Goal: Navigation & Orientation: Find specific page/section

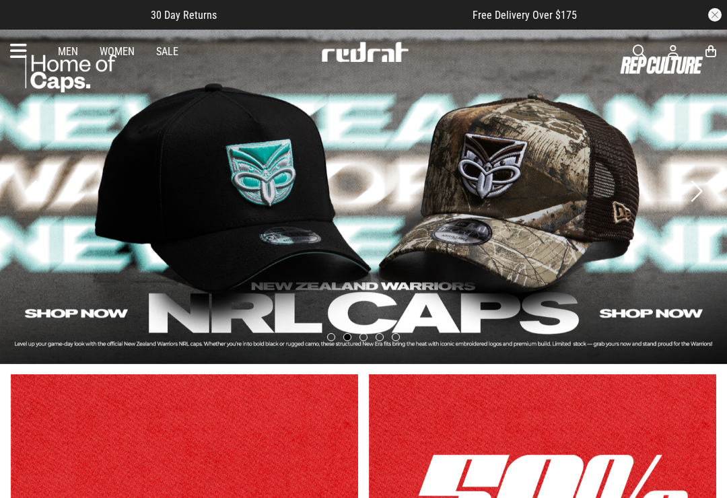
scroll to position [11, 0]
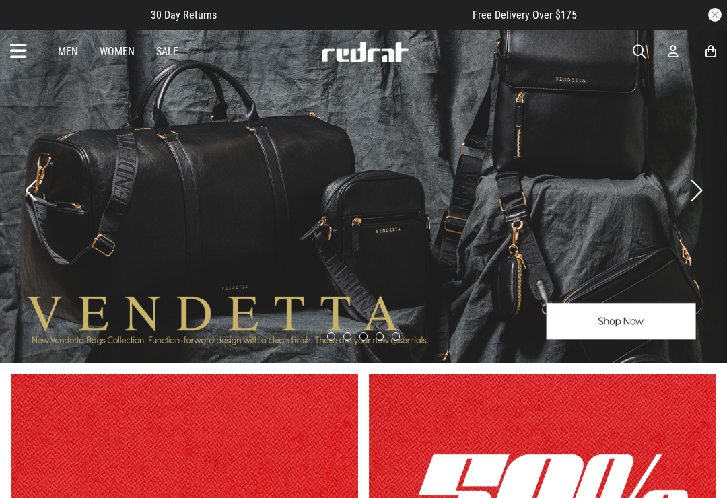
click at [20, 43] on icon at bounding box center [18, 51] width 17 height 22
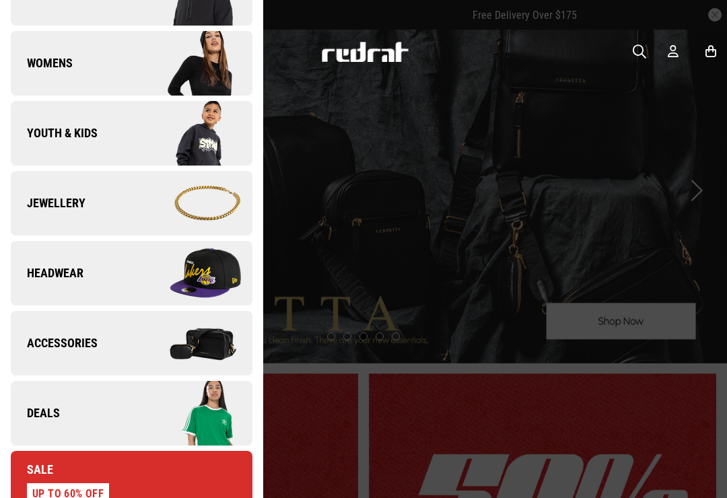
scroll to position [306, 0]
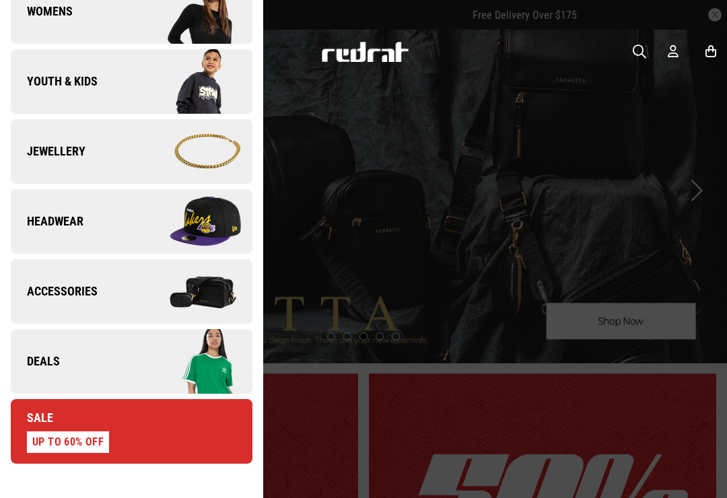
click at [215, 229] on img at bounding box center [191, 221] width 120 height 67
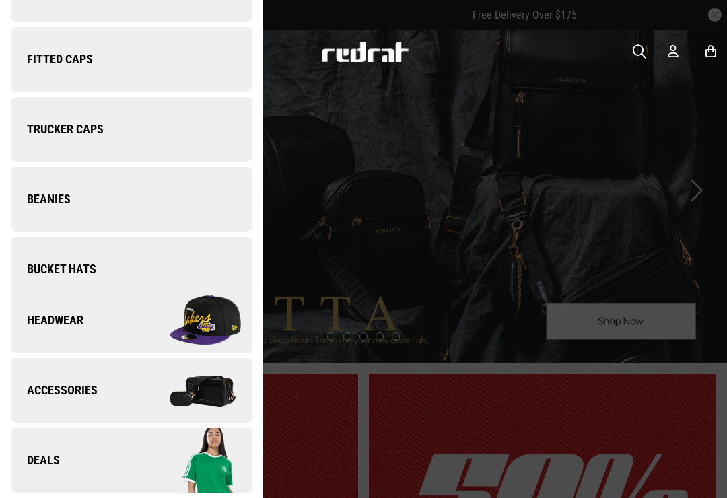
scroll to position [0, 0]
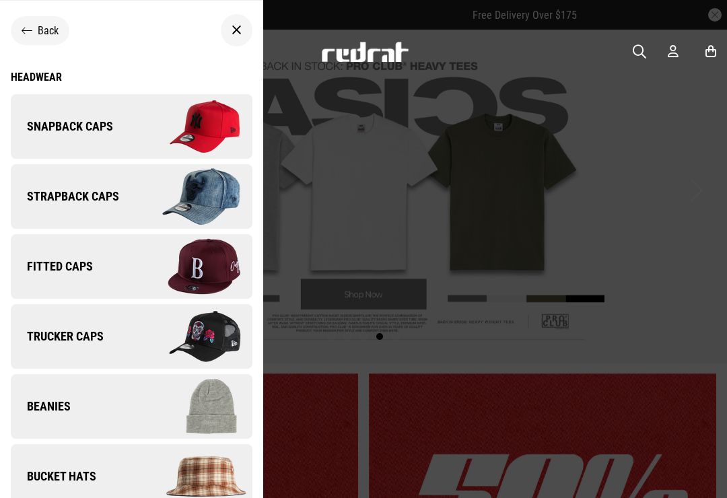
click at [217, 143] on img at bounding box center [191, 126] width 120 height 67
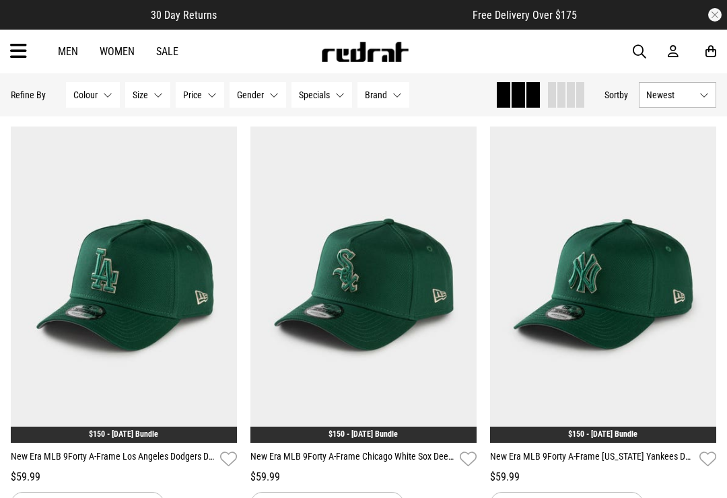
scroll to position [3303, 0]
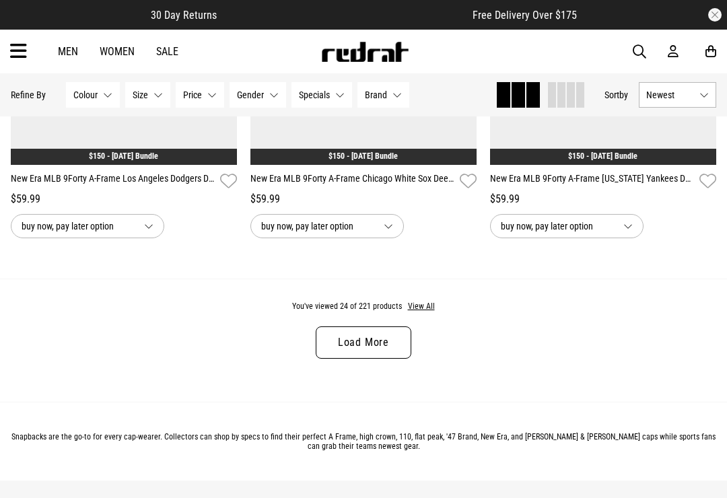
click at [390, 359] on link "Load More" at bounding box center [364, 342] width 96 height 32
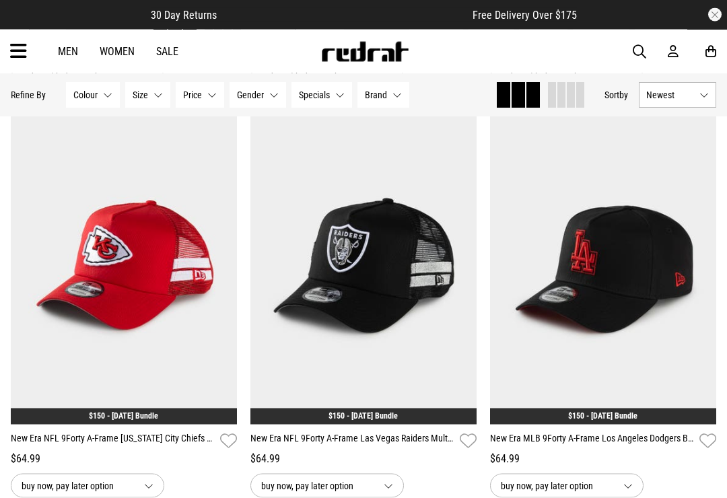
scroll to position [3878, 0]
click at [456, 266] on button "Next" at bounding box center [461, 258] width 17 height 16
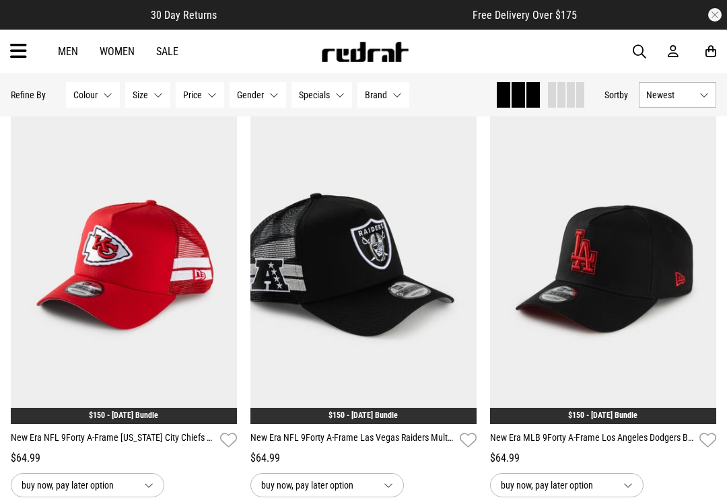
click at [453, 266] on button "Next" at bounding box center [461, 258] width 17 height 16
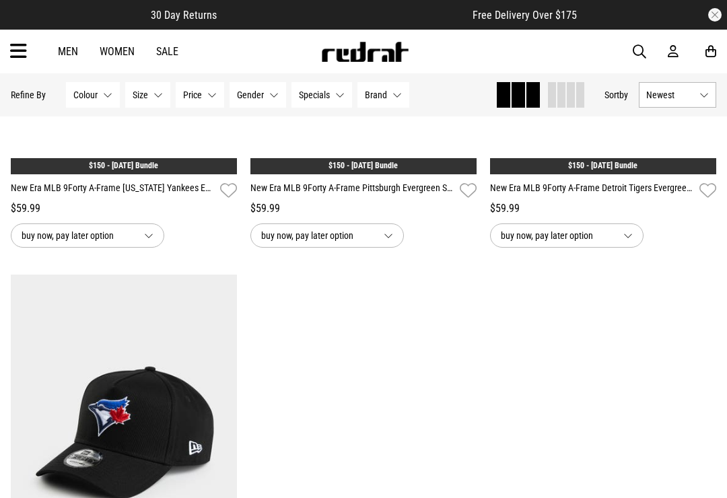
scroll to position [6278, 0]
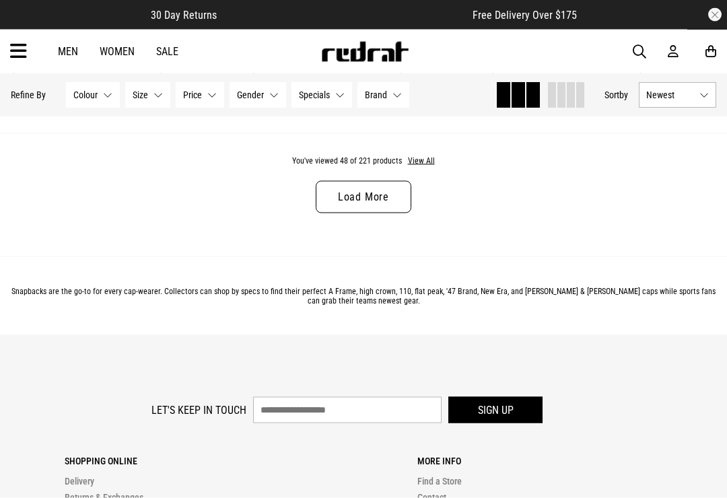
click at [391, 213] on link "Load More" at bounding box center [364, 197] width 96 height 32
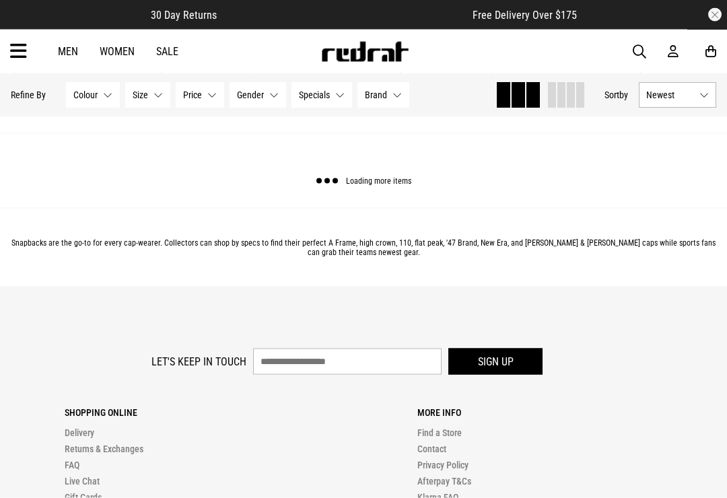
scroll to position [6784, 0]
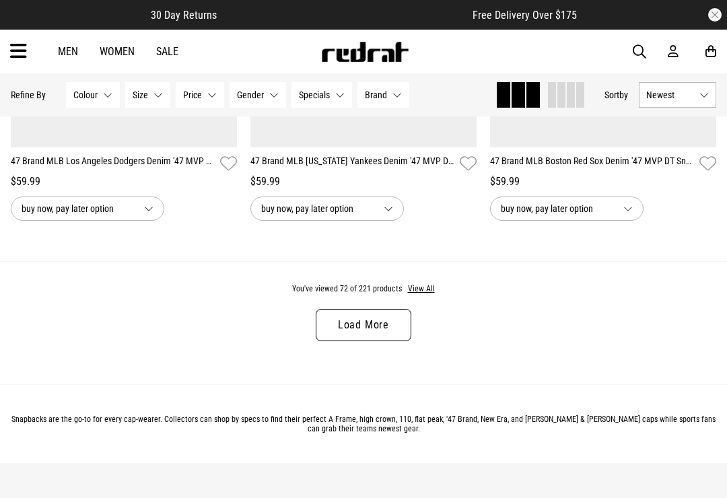
scroll to position [10146, 0]
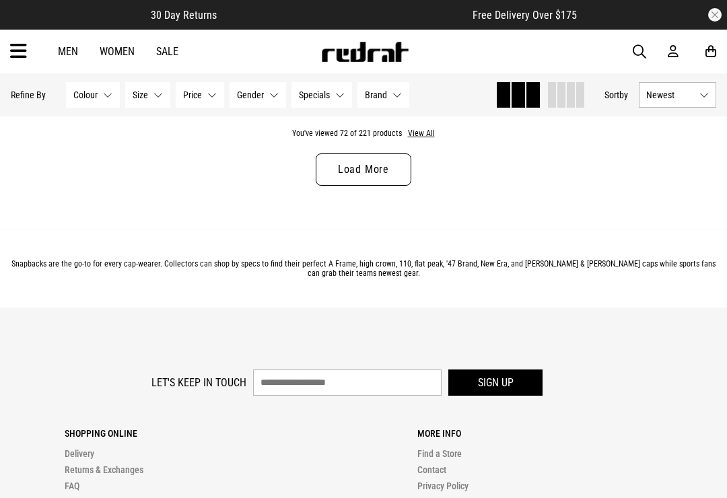
click at [388, 186] on link "Load More" at bounding box center [364, 169] width 96 height 32
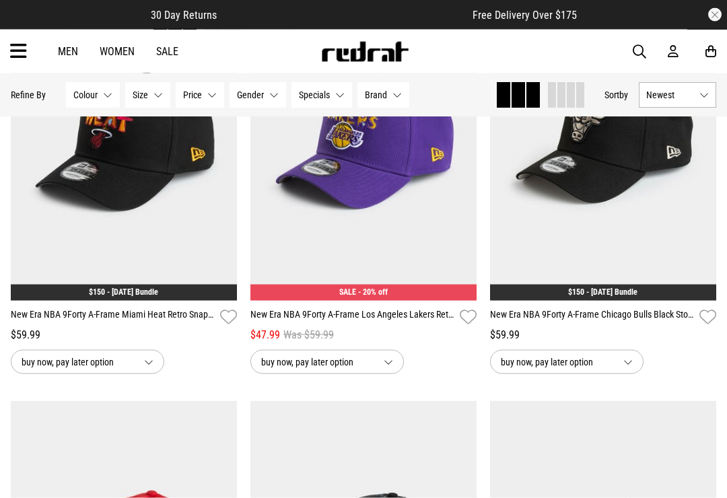
scroll to position [12780, 0]
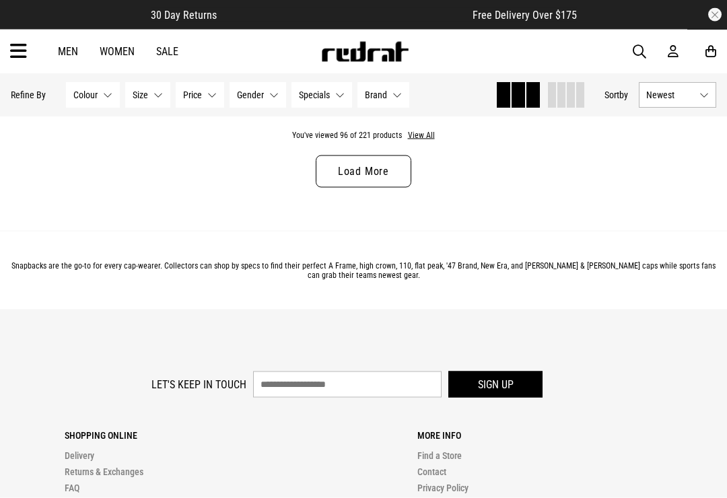
click at [397, 188] on link "Load More" at bounding box center [364, 171] width 96 height 32
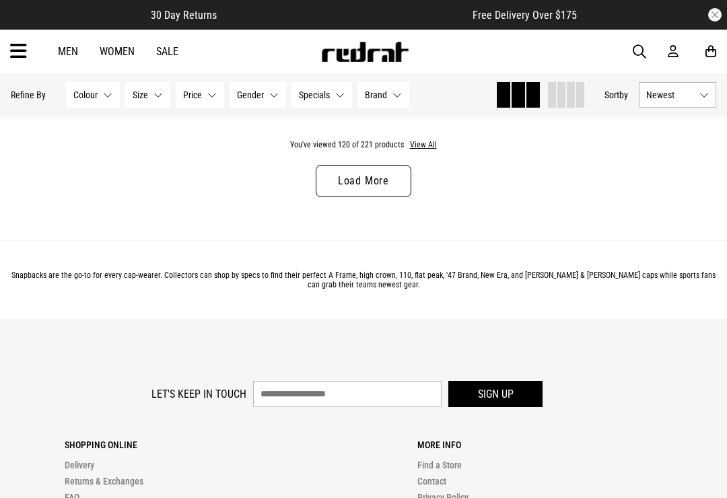
scroll to position [16834, 0]
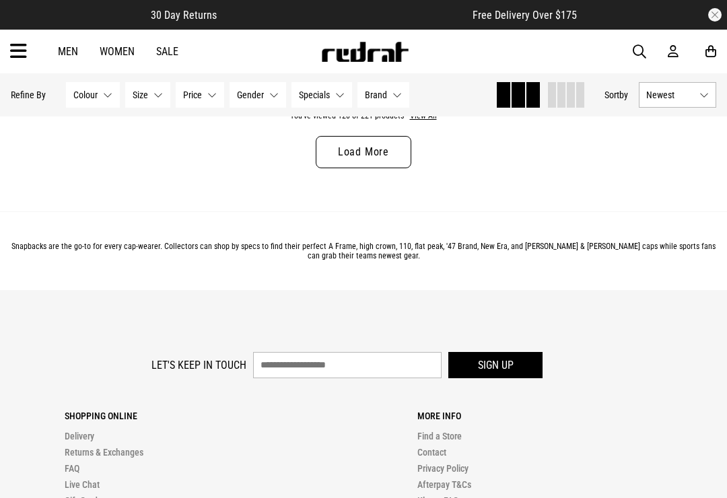
click at [389, 168] on link "Load More" at bounding box center [364, 152] width 96 height 32
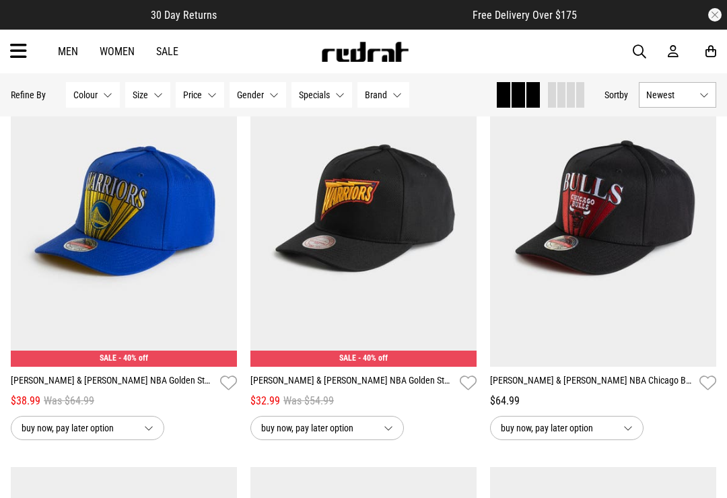
scroll to position [18108, 0]
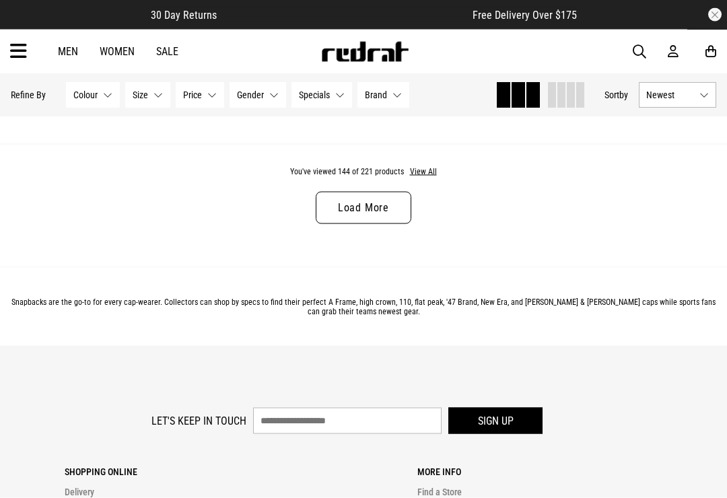
click at [395, 224] on link "Load More" at bounding box center [364, 208] width 96 height 32
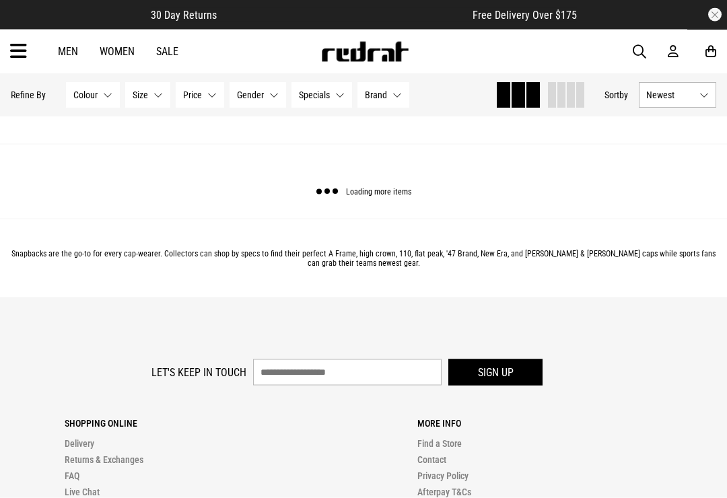
scroll to position [20114, 0]
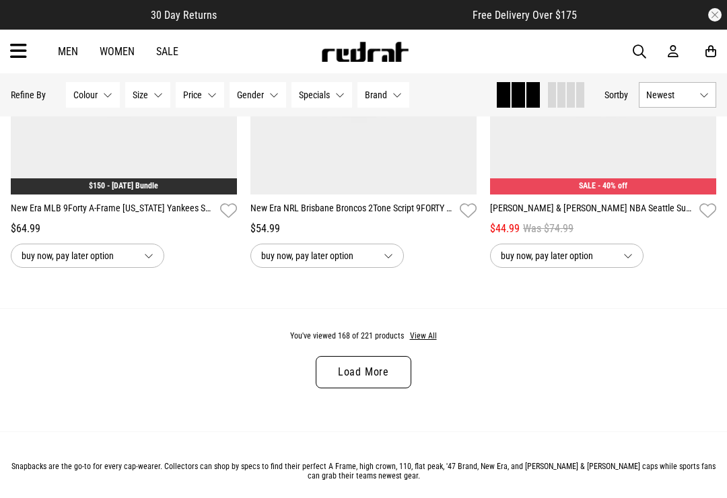
scroll to position [23479, 0]
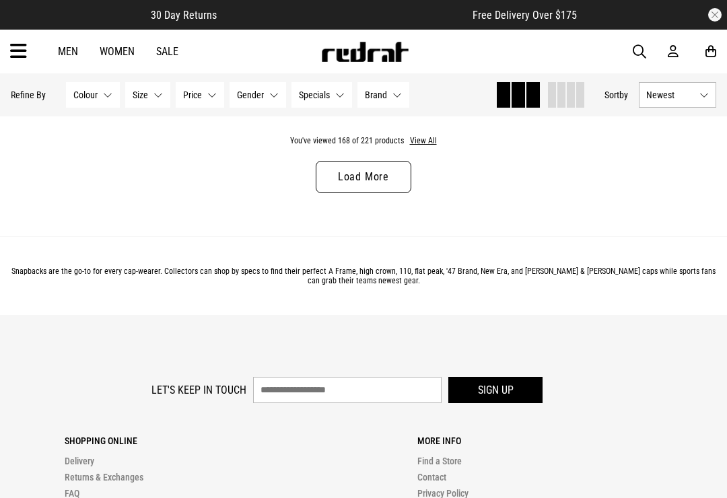
click at [382, 193] on link "Load More" at bounding box center [364, 177] width 96 height 32
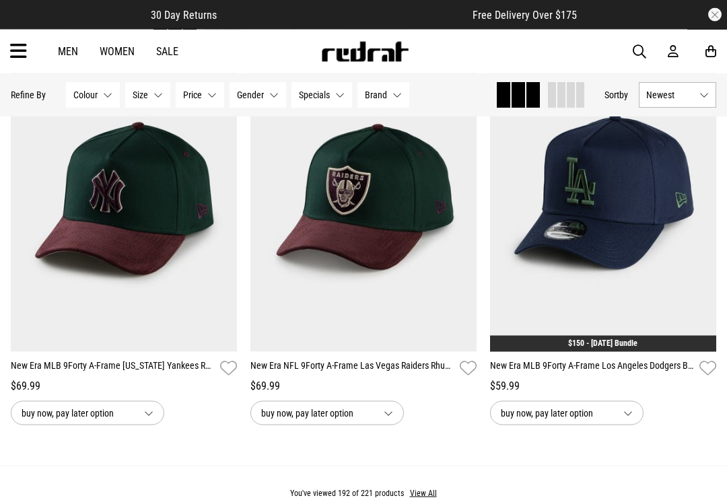
scroll to position [26703, 0]
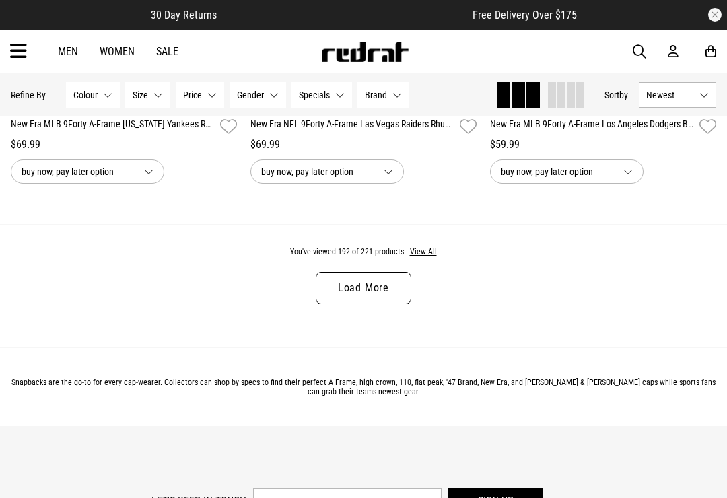
click at [381, 304] on link "Load More" at bounding box center [364, 288] width 96 height 32
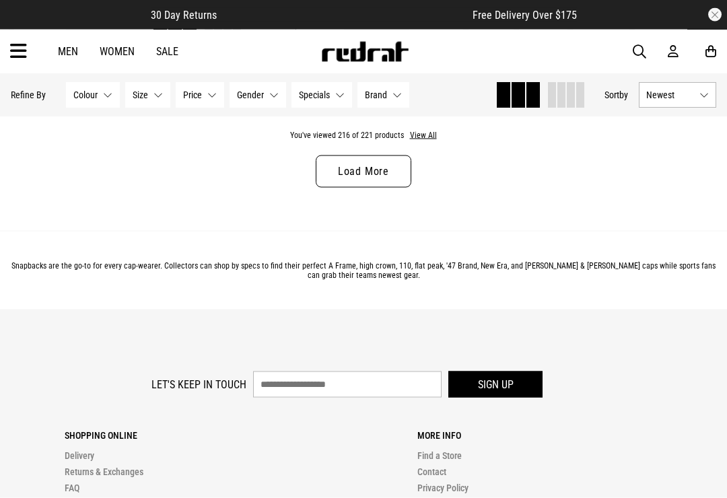
scroll to position [30249, 0]
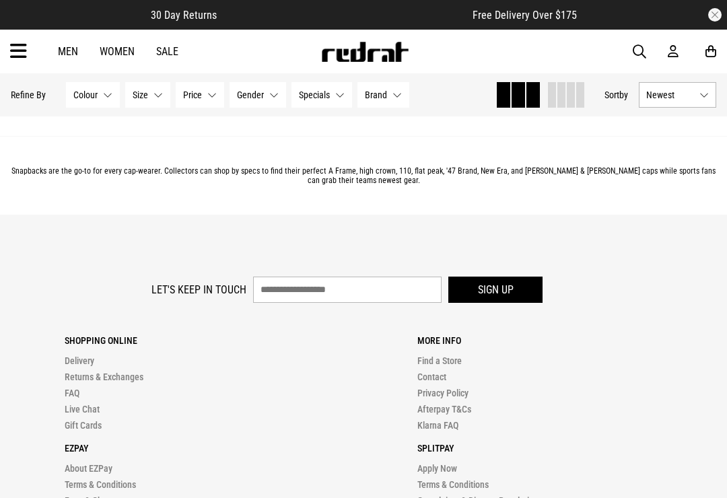
click at [378, 93] on link "Load More" at bounding box center [364, 77] width 96 height 32
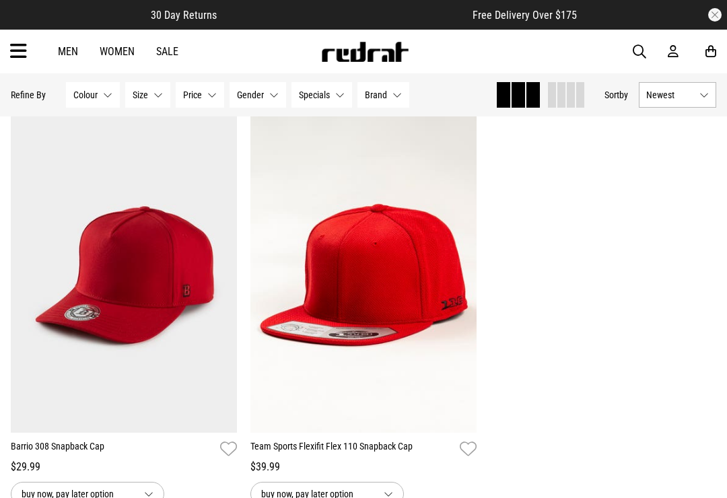
scroll to position [30750, 0]
